Goal: Obtain resource: Obtain resource

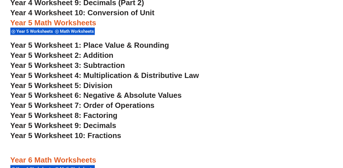
scroll to position [1152, 0]
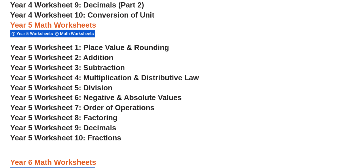
click at [67, 138] on span "Year 5 Worksheet 10: Fractions" at bounding box center [65, 138] width 111 height 9
click at [108, 128] on span "Year 5 Worksheet 9: Decimals" at bounding box center [63, 128] width 106 height 9
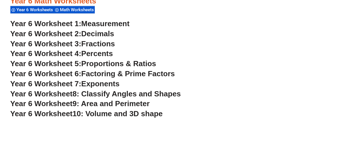
scroll to position [1325, 0]
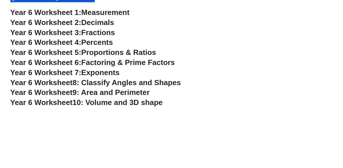
click at [108, 63] on span "Factoring & Prime Factors" at bounding box center [128, 62] width 94 height 9
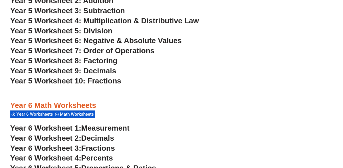
scroll to position [1181, 0]
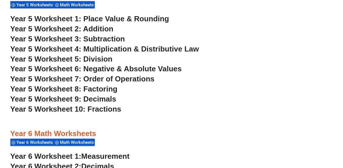
click at [106, 91] on span "Year 5 Worksheet 8: Factoring" at bounding box center [63, 89] width 107 height 9
click at [103, 101] on span "Year 5 Worksheet 9: Decimals" at bounding box center [63, 99] width 106 height 9
click at [104, 16] on span "Year 5 Worksheet 1: Place Value & Rounding" at bounding box center [89, 18] width 159 height 9
click at [122, 77] on span "Year 5 Worksheet 7: Order of Operations" at bounding box center [82, 79] width 144 height 9
click at [110, 109] on span "Year 5 Worksheet 10: Fractions" at bounding box center [65, 109] width 111 height 9
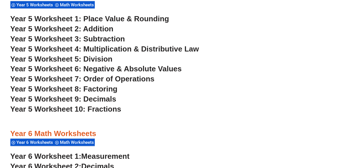
click at [123, 79] on span "Year 5 Worksheet 7: Order of Operations" at bounding box center [82, 79] width 144 height 9
click at [123, 72] on span "Year 5 Worksheet 6: Negative & Absolute Values" at bounding box center [96, 69] width 172 height 9
click at [120, 49] on span "Year 5 Worksheet 4: Multiplication & Distributive Law" at bounding box center [104, 49] width 189 height 9
click at [119, 17] on span "Year 5 Worksheet 1: Place Value & Rounding" at bounding box center [89, 18] width 159 height 9
click at [108, 31] on span "Year 5 Worksheet 2: Addition" at bounding box center [61, 29] width 103 height 9
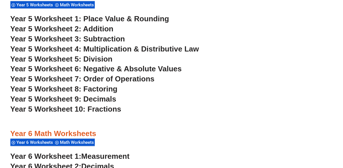
click at [111, 50] on span "Year 5 Worksheet 4: Multiplication & Distributive Law" at bounding box center [104, 49] width 189 height 9
click at [105, 59] on span "Year 5 Worksheet 5: Division" at bounding box center [61, 59] width 102 height 9
click at [126, 71] on span "Year 5 Worksheet 6: Negative & Absolute Values" at bounding box center [96, 69] width 172 height 9
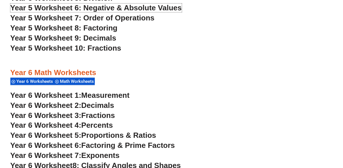
scroll to position [1152, 0]
